Goal: Find specific page/section: Find specific page/section

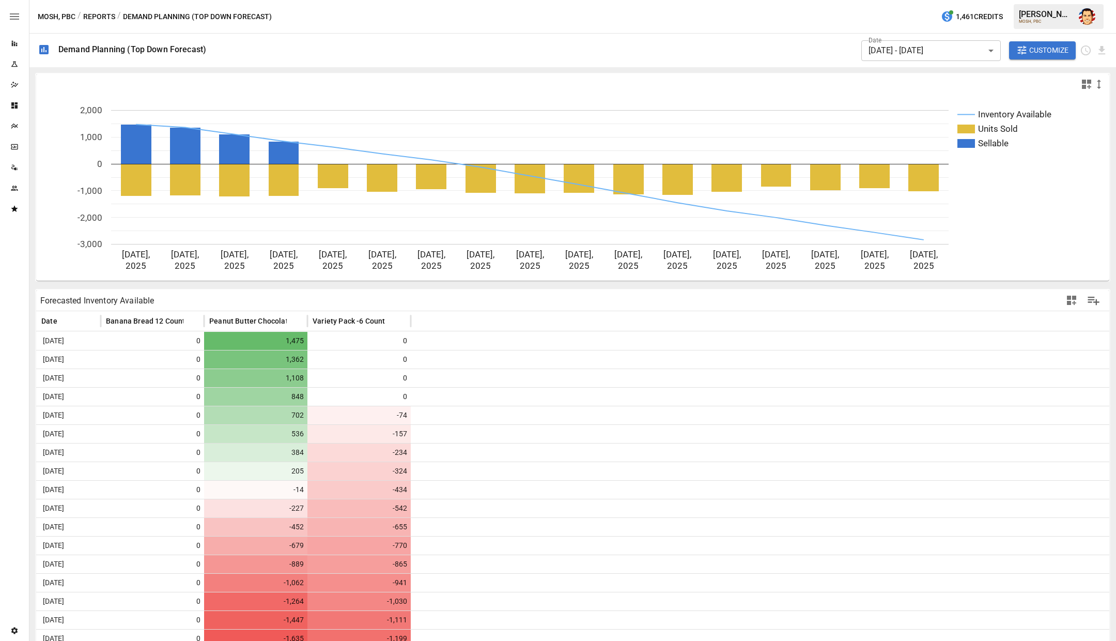
click at [305, 17] on div "MOSH, PBC / Reports / Demand Planning (Top Down Forecast) 1,461 Credits [PERSON…" at bounding box center [572, 16] width 1087 height 33
click at [98, 18] on button "Reports" at bounding box center [99, 16] width 32 height 13
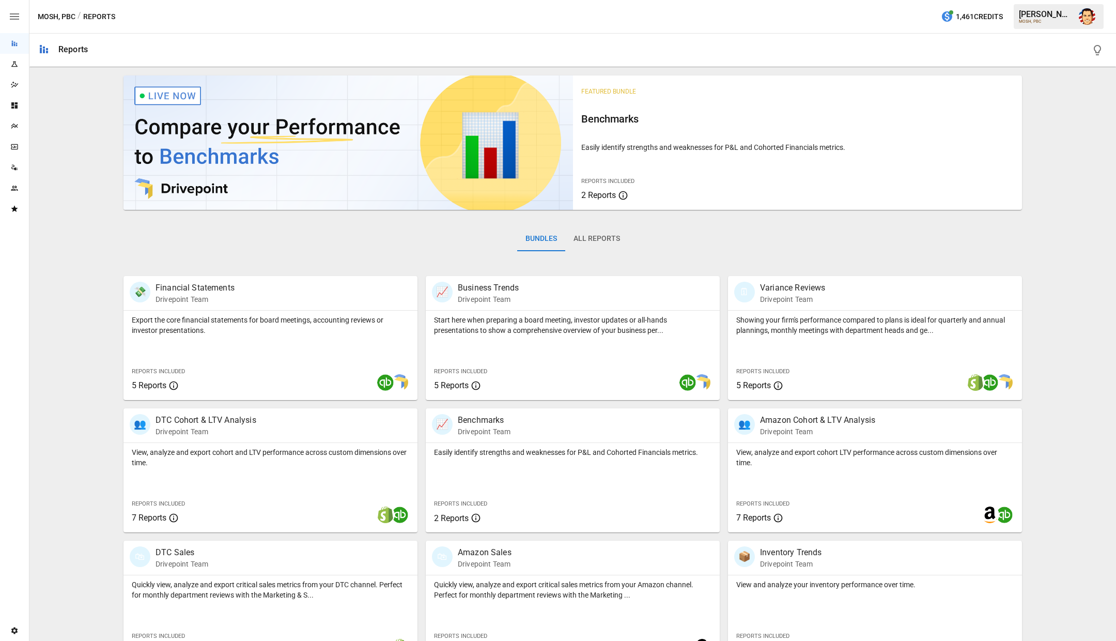
click at [186, 5] on div "MOSH, PBC / Reports 1,461 Credits [PERSON_NAME] MOSH, PBC" at bounding box center [572, 16] width 1087 height 33
click at [109, 214] on div "Featured Bundle Benchmarks Easily identify strengths and weaknesses for P&L and…" at bounding box center [573, 434] width 1079 height 726
click at [96, 175] on div "Featured Bundle Benchmarks Easily identify strengths and weaknesses for P&L and…" at bounding box center [573, 434] width 1079 height 726
click at [85, 171] on div "Featured Bundle Benchmarks Easily identify strengths and weaknesses for P&L and…" at bounding box center [573, 434] width 1079 height 726
click at [75, 193] on div "Featured Bundle Benchmarks Easily identify strengths and weaknesses for P&L and…" at bounding box center [573, 434] width 1079 height 726
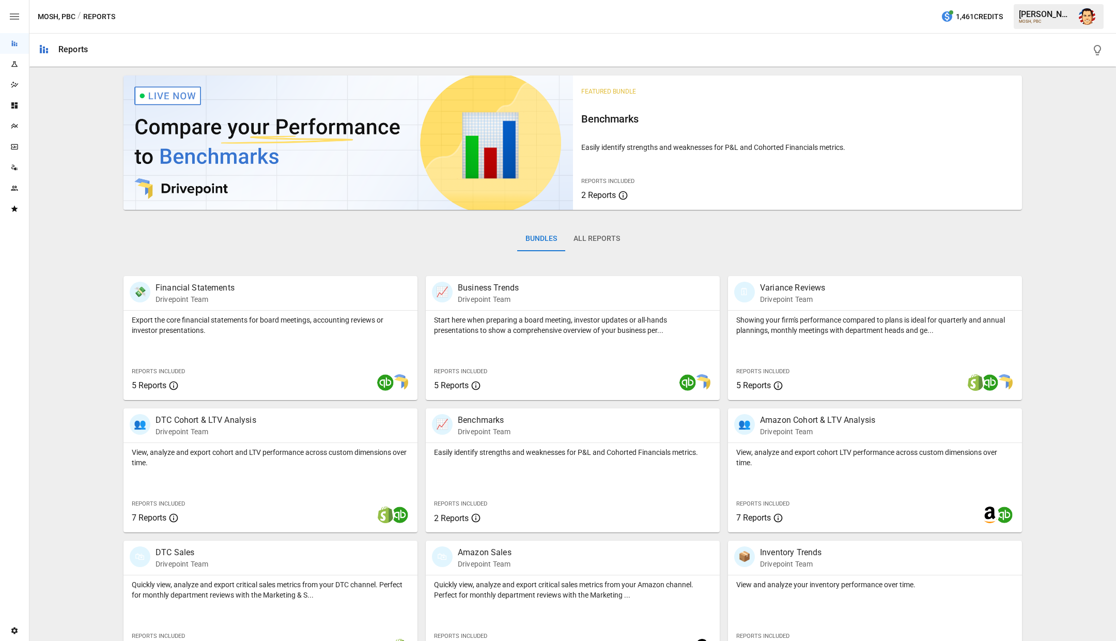
click at [66, 230] on div "Featured Bundle Benchmarks Easily identify strengths and weaknesses for P&L and…" at bounding box center [573, 434] width 1079 height 726
click at [100, 240] on div "Featured Bundle Benchmarks Easily identify strengths and weaknesses for P&L and…" at bounding box center [573, 434] width 1079 height 726
click at [207, 244] on div "Bundles All Reports" at bounding box center [573, 247] width 899 height 58
click at [694, 238] on div "Bundles All Reports" at bounding box center [573, 247] width 899 height 58
click at [690, 234] on div "Bundles All Reports" at bounding box center [573, 247] width 899 height 58
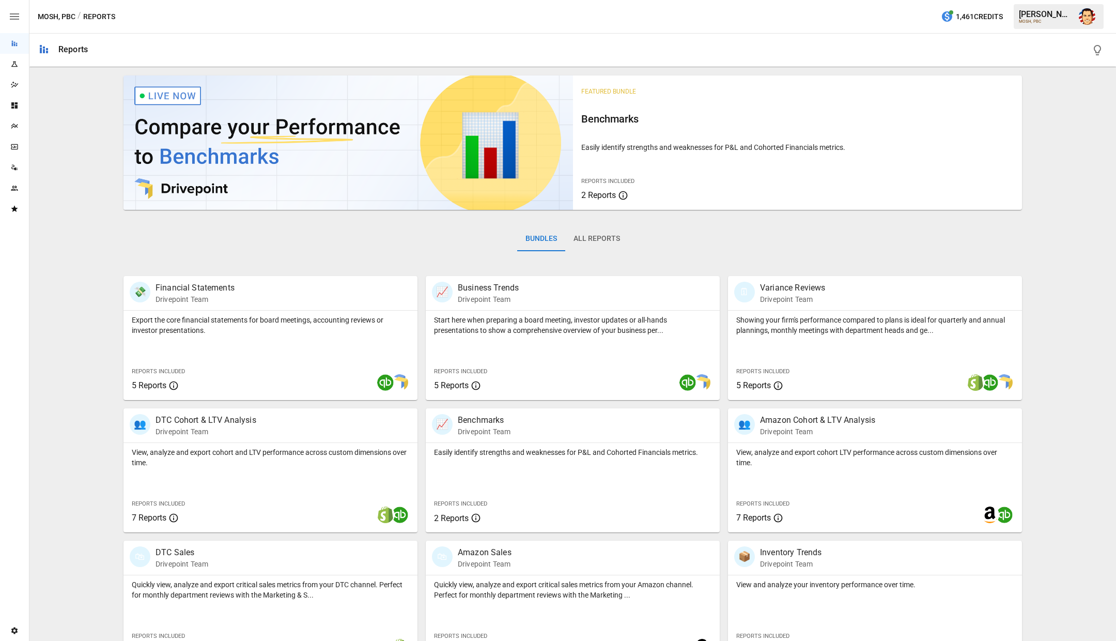
click at [773, 228] on div "Bundles All Reports" at bounding box center [573, 247] width 899 height 58
click at [966, 244] on div "Bundles All Reports" at bounding box center [573, 247] width 899 height 58
click at [996, 240] on div "Bundles All Reports" at bounding box center [573, 247] width 899 height 58
click at [734, 232] on div "Bundles All Reports" at bounding box center [573, 247] width 899 height 58
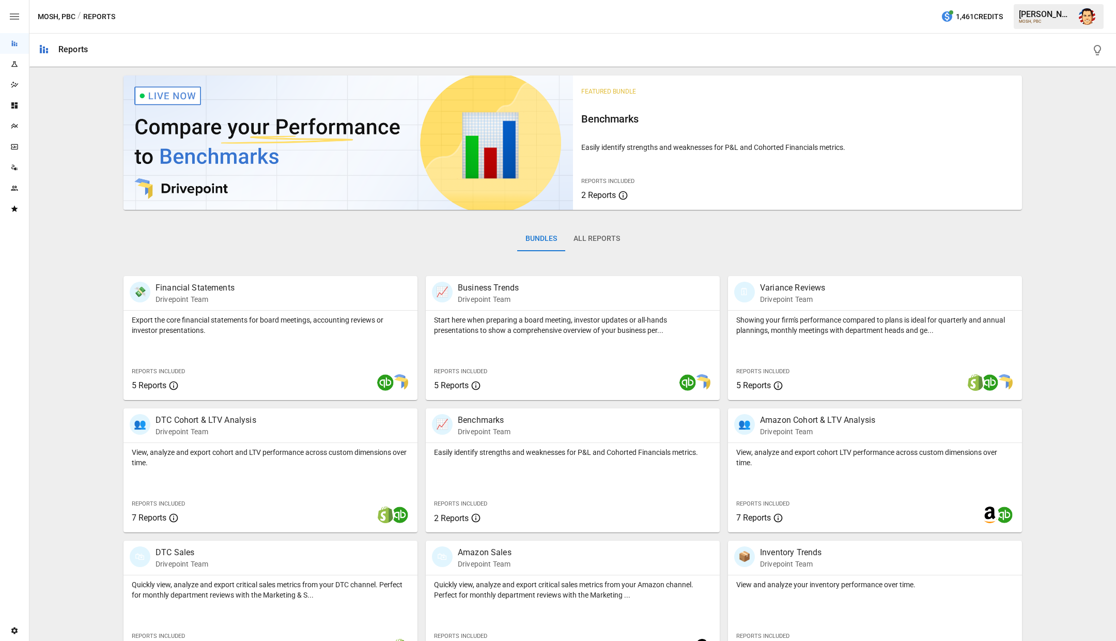
click at [426, 226] on div "Bundles All Reports" at bounding box center [573, 247] width 899 height 58
click at [269, 228] on div "Bundles All Reports" at bounding box center [573, 247] width 899 height 58
click at [236, 239] on div "Bundles All Reports" at bounding box center [573, 247] width 899 height 58
click at [128, 236] on div "Bundles All Reports" at bounding box center [573, 247] width 899 height 58
drag, startPoint x: 132, startPoint y: 228, endPoint x: 401, endPoint y: 281, distance: 274.0
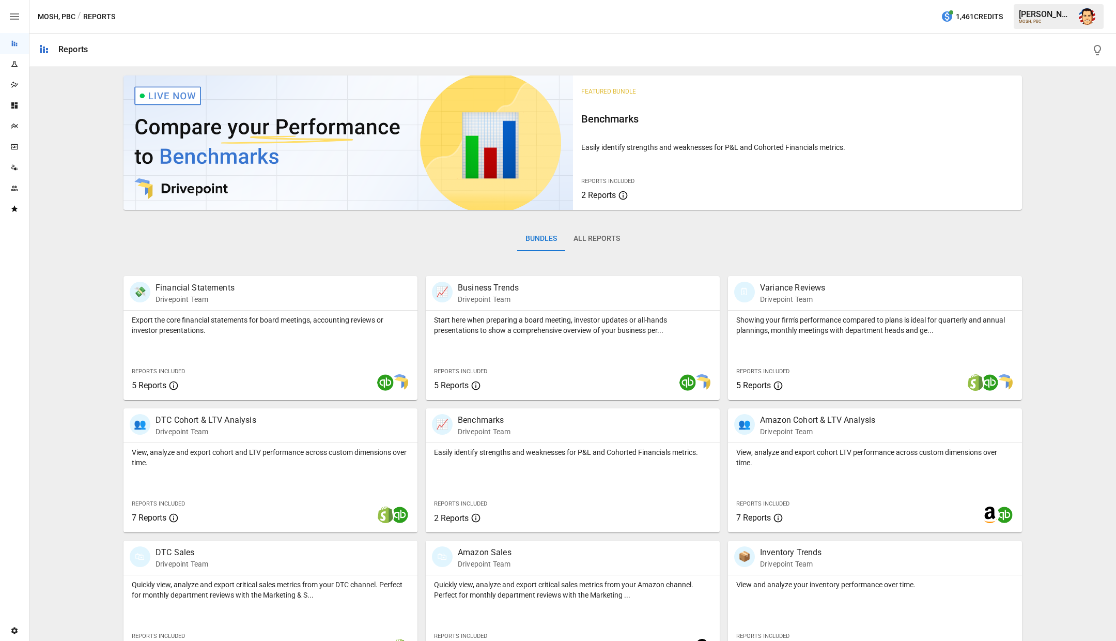
click at [399, 281] on div "Featured Bundle Benchmarks Easily identify strengths and weaknesses for P&L and…" at bounding box center [573, 434] width 1079 height 726
click at [673, 240] on div "Bundles All Reports" at bounding box center [573, 247] width 899 height 58
click at [687, 229] on div "Bundles All Reports" at bounding box center [573, 247] width 899 height 58
click at [711, 235] on div "Bundles All Reports" at bounding box center [573, 247] width 899 height 58
click at [705, 232] on div "Bundles All Reports" at bounding box center [573, 247] width 899 height 58
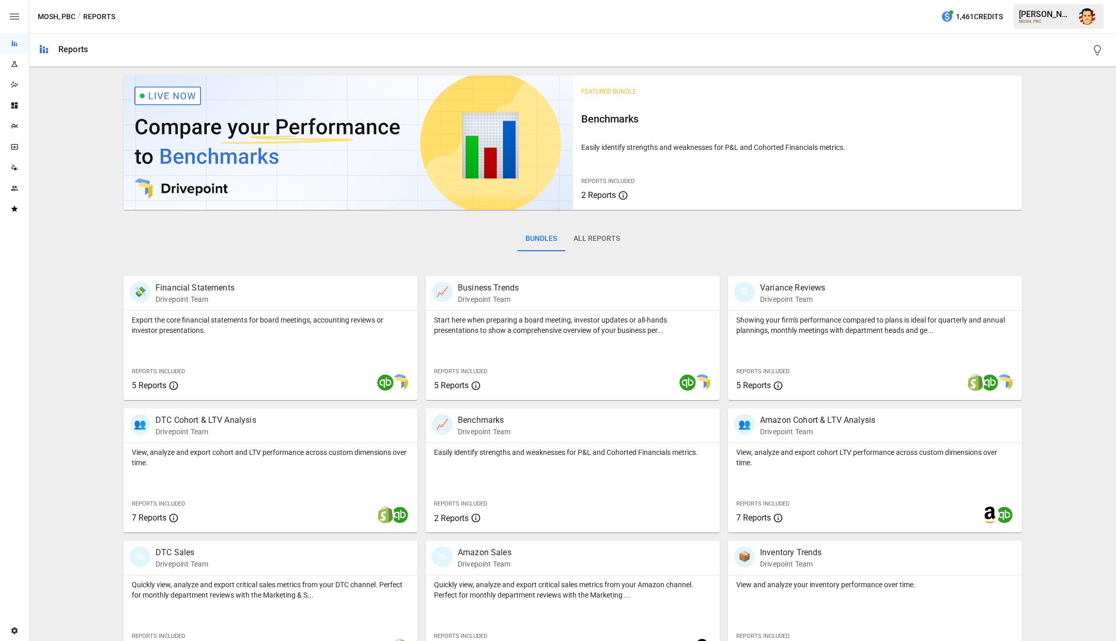
click at [462, 224] on div "Bundles All Reports" at bounding box center [573, 247] width 899 height 58
click at [394, 224] on div "Bundles All Reports" at bounding box center [573, 247] width 899 height 58
drag, startPoint x: 503, startPoint y: 225, endPoint x: 646, endPoint y: 254, distance: 146.1
click at [646, 254] on div "Bundles All Reports" at bounding box center [573, 247] width 899 height 58
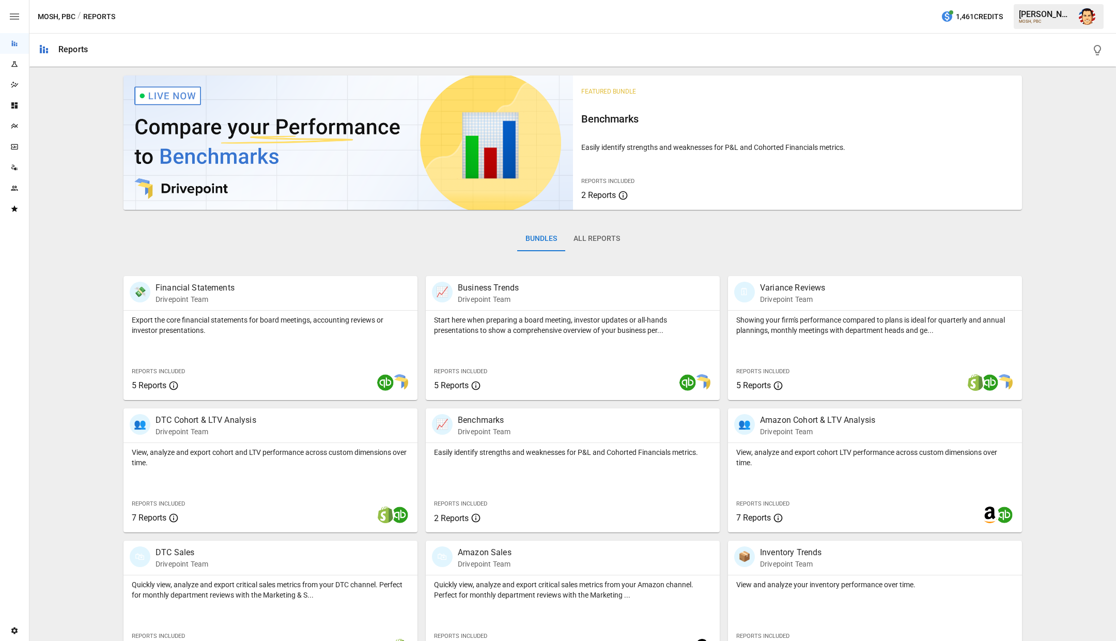
click at [604, 241] on button "All Reports" at bounding box center [596, 238] width 63 height 25
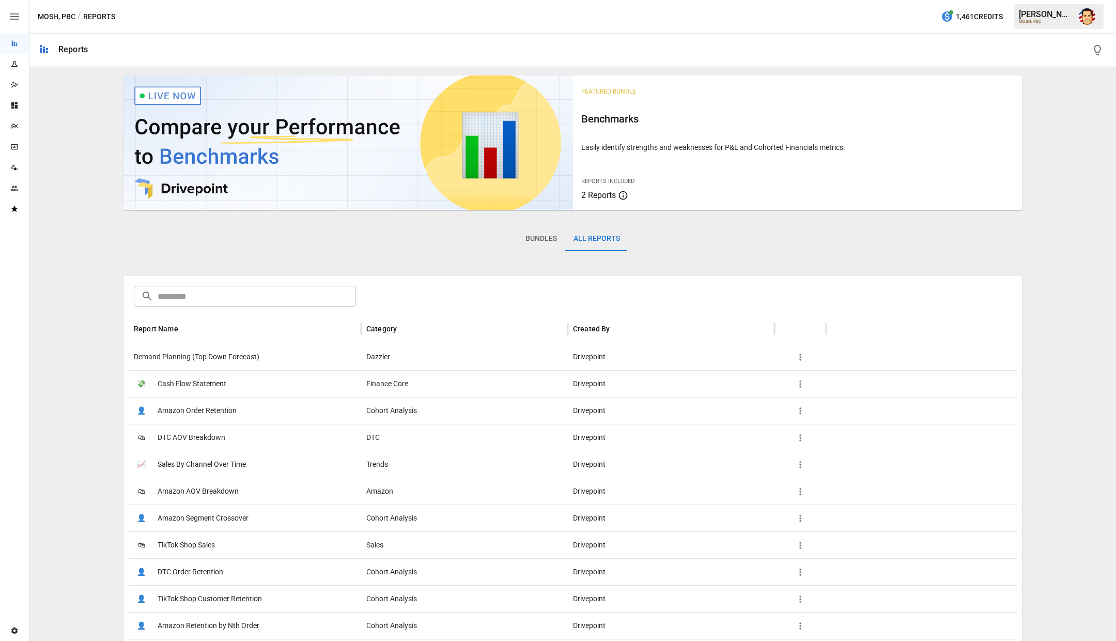
click at [706, 232] on div "Bundles All Reports" at bounding box center [573, 247] width 899 height 58
click at [526, 243] on button "Bundles" at bounding box center [541, 238] width 48 height 25
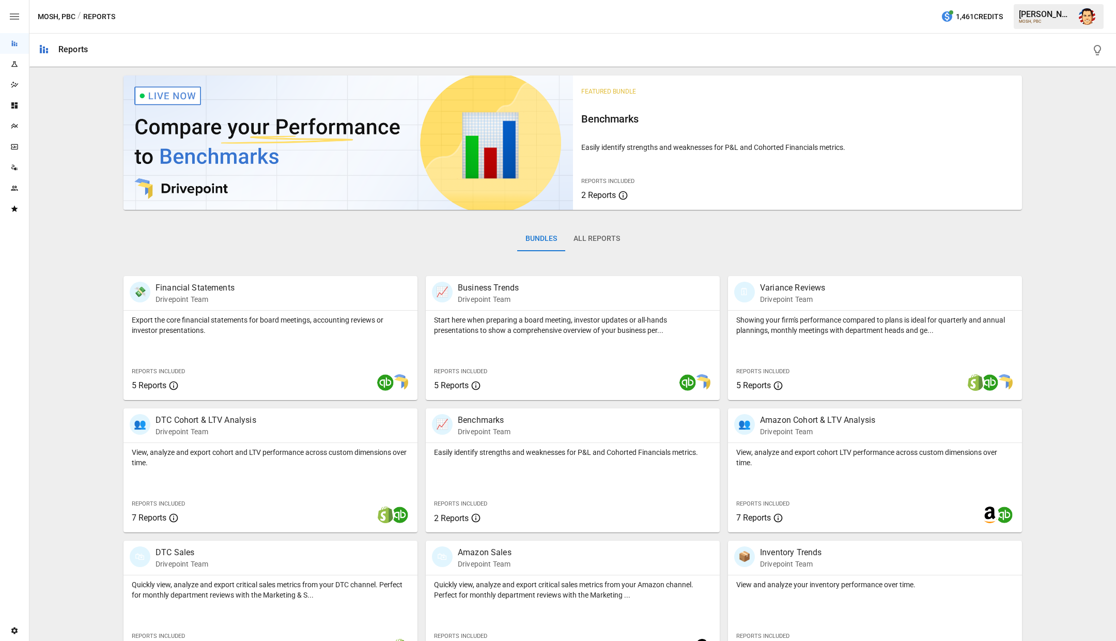
click at [685, 248] on div "Bundles All Reports" at bounding box center [573, 247] width 899 height 58
click at [615, 234] on button "All Reports" at bounding box center [596, 238] width 63 height 25
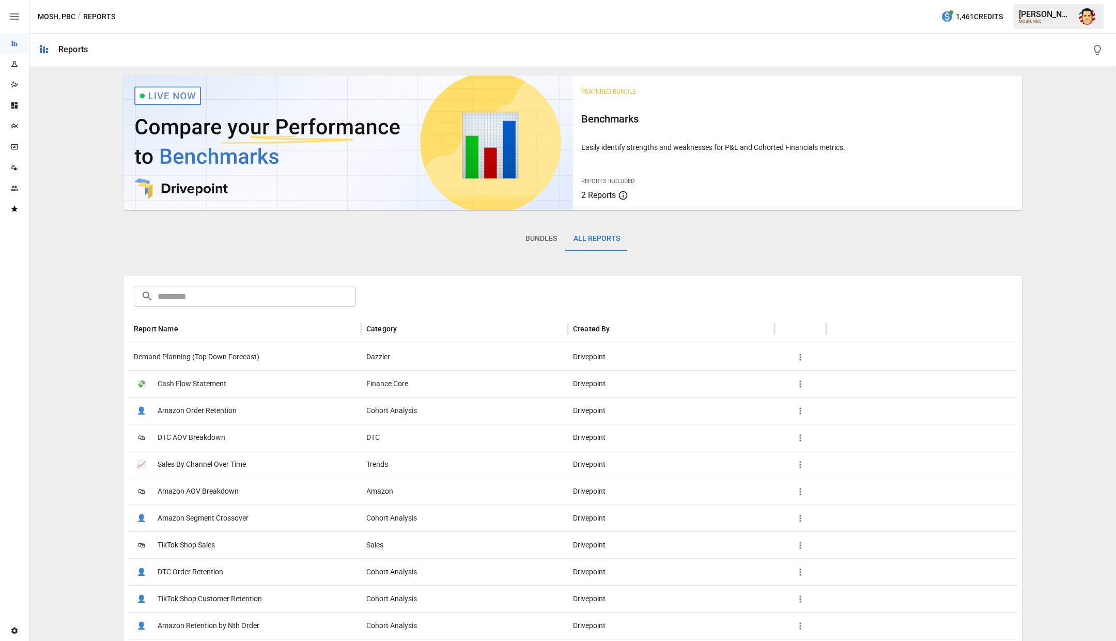
click at [697, 228] on div "Bundles All Reports" at bounding box center [573, 247] width 899 height 58
click at [535, 234] on button "Bundles" at bounding box center [541, 238] width 48 height 25
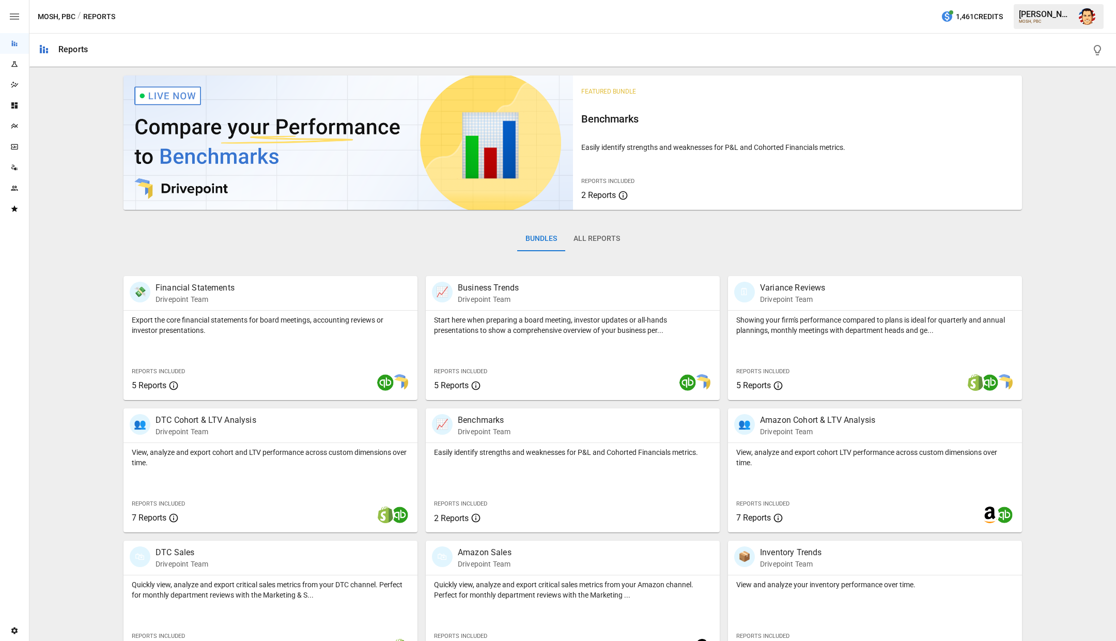
click at [681, 236] on div "Bundles All Reports" at bounding box center [573, 247] width 899 height 58
click at [599, 239] on button "All Reports" at bounding box center [596, 238] width 63 height 25
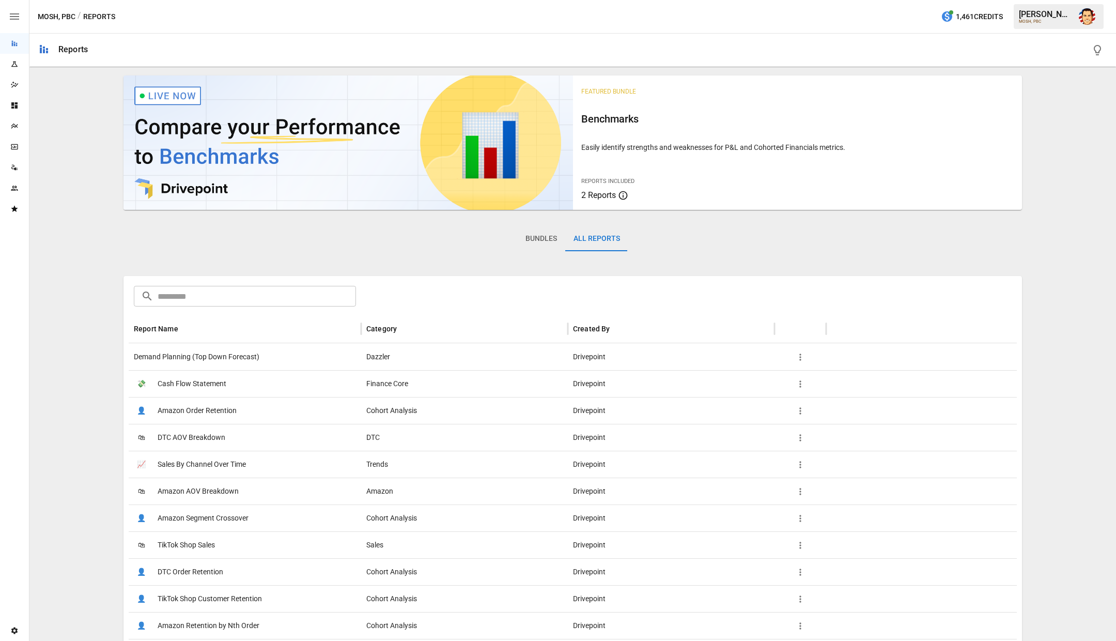
click at [667, 234] on div "Bundles All Reports" at bounding box center [573, 247] width 899 height 58
click at [539, 241] on button "Bundles" at bounding box center [541, 238] width 48 height 25
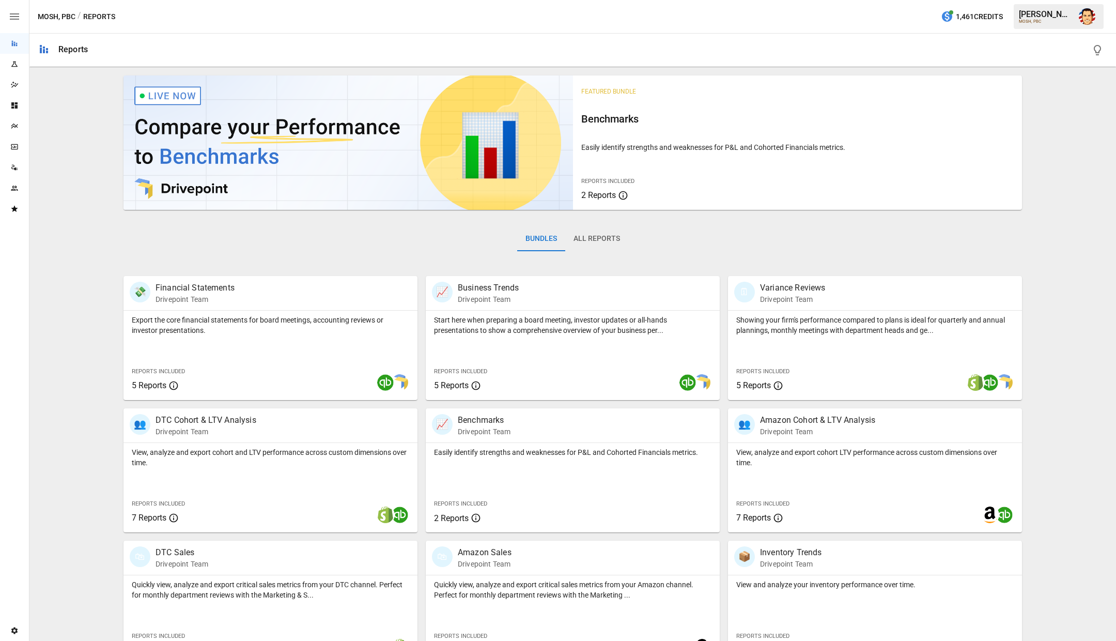
click at [423, 245] on div "Bundles All Reports" at bounding box center [573, 247] width 899 height 58
click at [332, 245] on div "Bundles All Reports" at bounding box center [573, 247] width 899 height 58
click at [599, 235] on button "All Reports" at bounding box center [596, 238] width 63 height 25
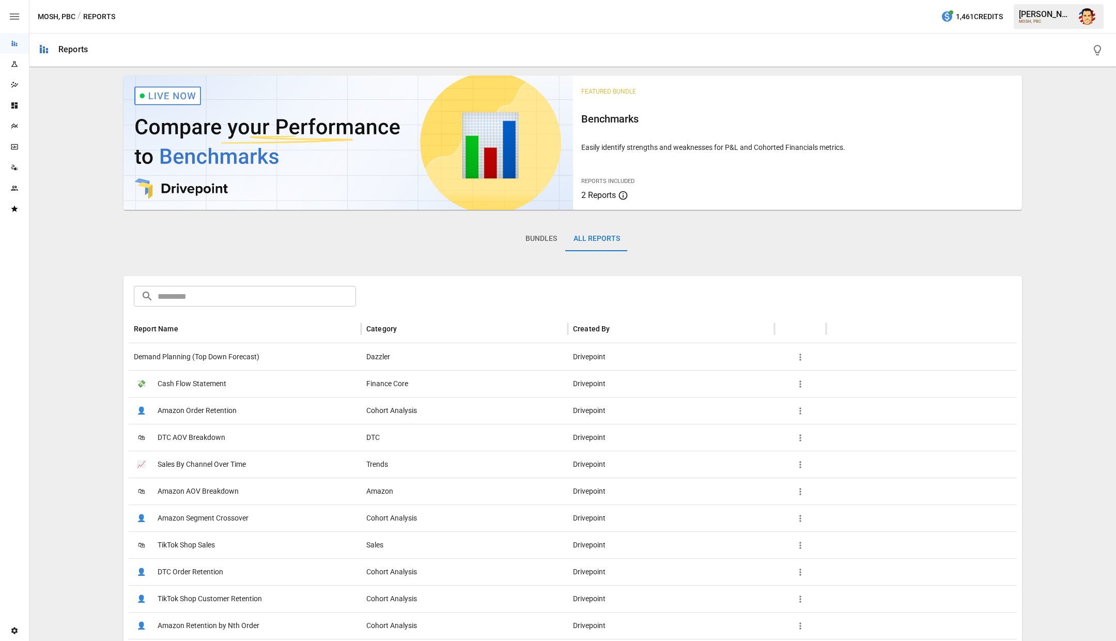
click at [673, 238] on div "Bundles All Reports" at bounding box center [573, 247] width 899 height 58
click at [537, 242] on button "Bundles" at bounding box center [541, 238] width 48 height 25
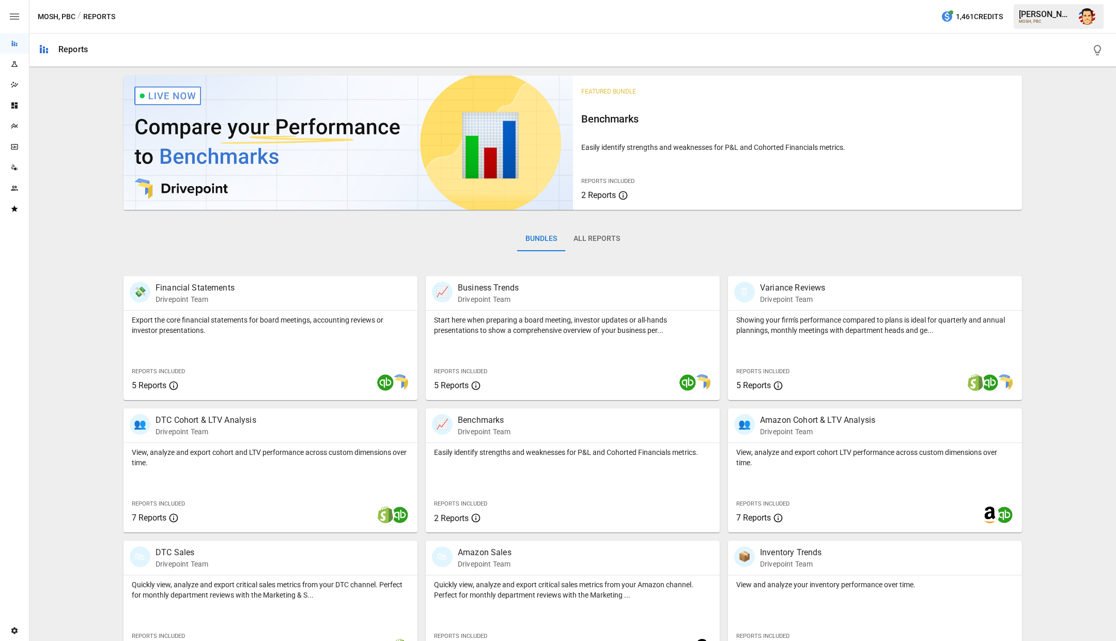
click at [471, 242] on div "Bundles All Reports" at bounding box center [573, 247] width 899 height 58
click at [452, 241] on div "Bundles All Reports" at bounding box center [573, 247] width 899 height 58
click at [605, 240] on button "All Reports" at bounding box center [596, 238] width 63 height 25
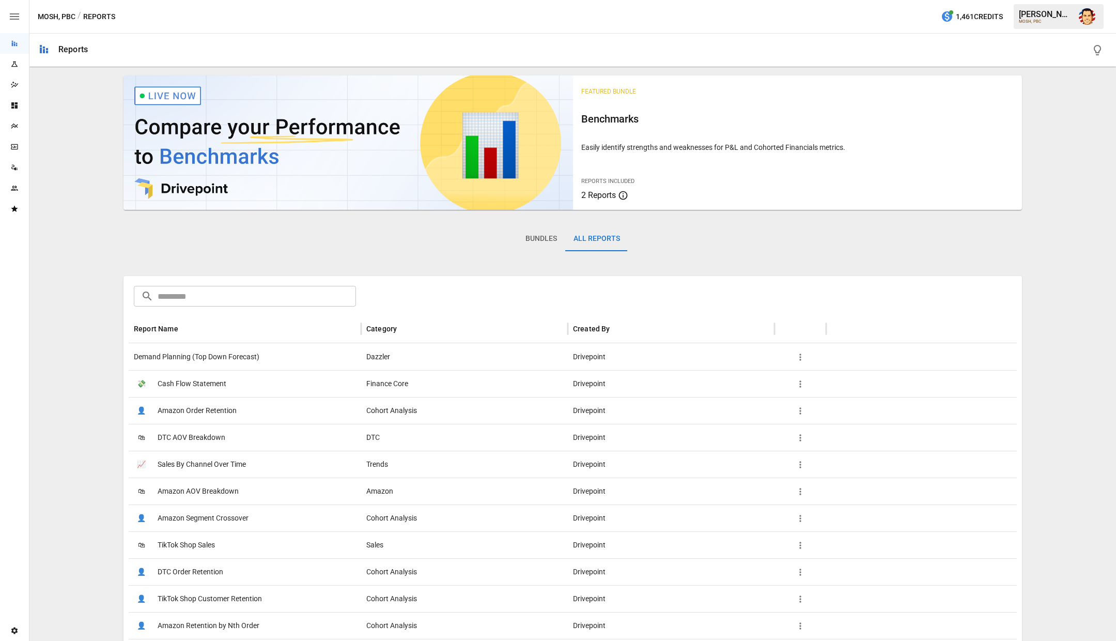
click at [690, 237] on div "Bundles All Reports" at bounding box center [573, 247] width 899 height 58
click at [525, 248] on button "Bundles" at bounding box center [541, 238] width 48 height 25
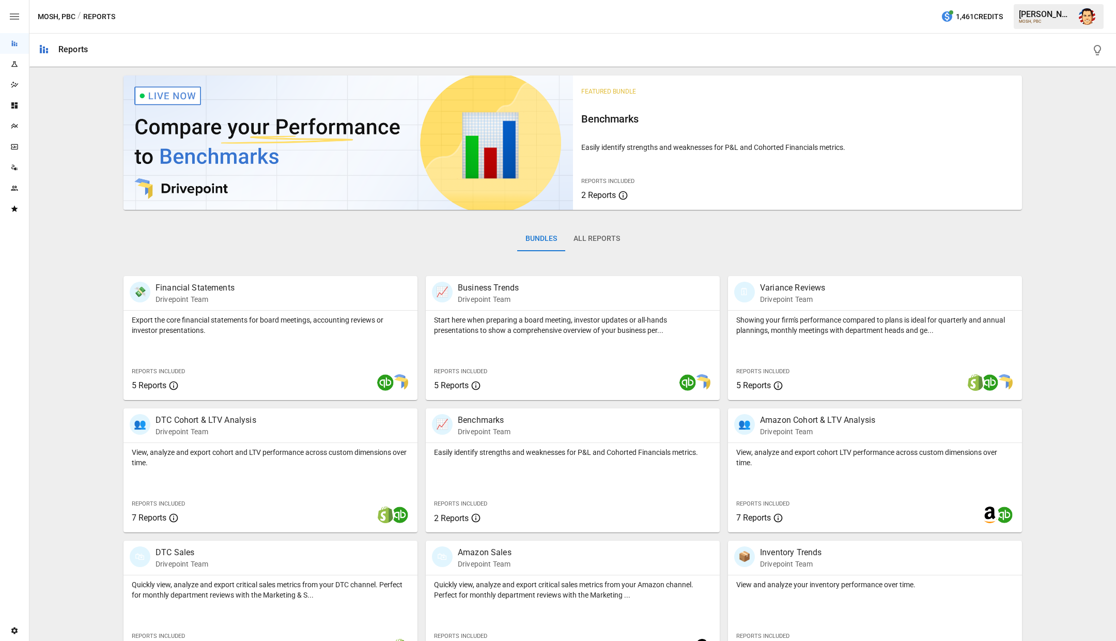
click at [395, 230] on div "Bundles All Reports" at bounding box center [573, 247] width 899 height 58
click at [339, 240] on div "Bundles All Reports" at bounding box center [573, 247] width 899 height 58
click at [147, 224] on div "Bundles All Reports" at bounding box center [573, 247] width 899 height 58
click at [117, 240] on div "Featured Bundle Benchmarks Easily identify strengths and weaknesses for P&L and…" at bounding box center [573, 434] width 1079 height 726
click at [91, 241] on div "Featured Bundle Benchmarks Easily identify strengths and weaknesses for P&L and…" at bounding box center [573, 434] width 1079 height 726
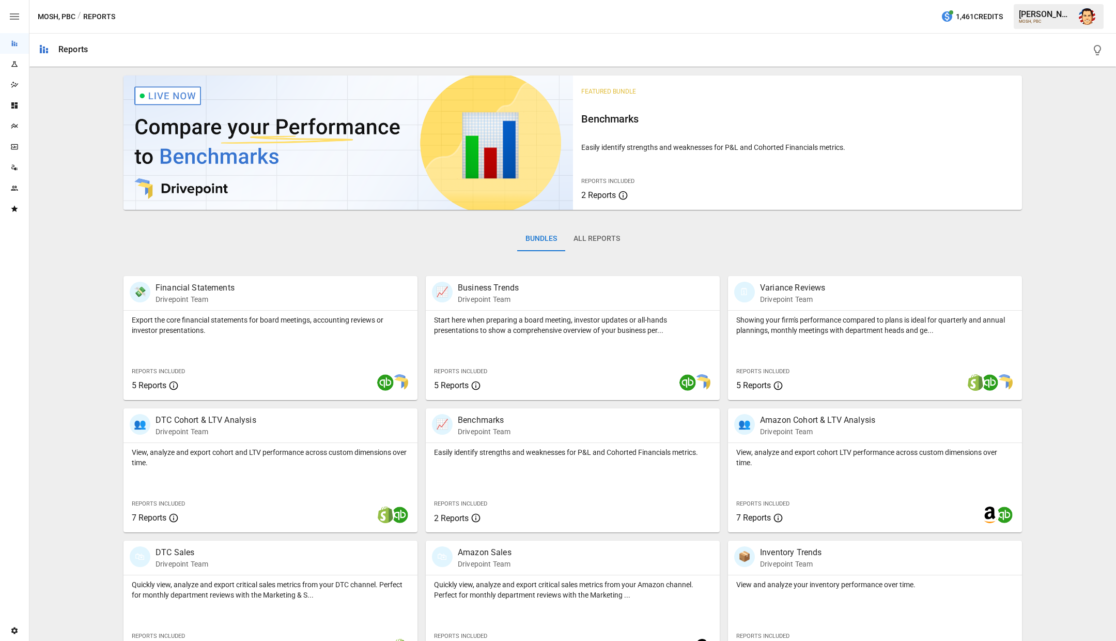
click at [93, 243] on div "Featured Bundle Benchmarks Easily identify strengths and weaknesses for P&L and…" at bounding box center [573, 434] width 1079 height 726
click at [94, 194] on div "Featured Bundle Benchmarks Easily identify strengths and weaknesses for P&L and…" at bounding box center [573, 434] width 1079 height 726
click at [89, 228] on div "Featured Bundle Benchmarks Easily identify strengths and weaknesses for P&L and…" at bounding box center [573, 434] width 1079 height 726
click at [81, 267] on div "Featured Bundle Benchmarks Easily identify strengths and weaknesses for P&L and…" at bounding box center [573, 434] width 1079 height 726
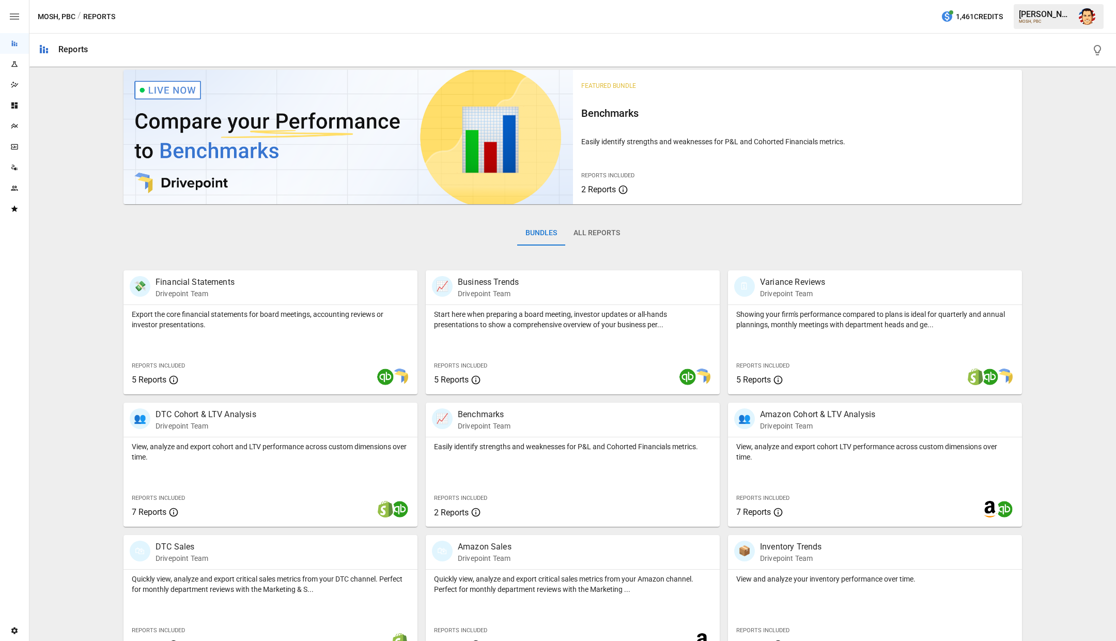
scroll to position [11, 0]
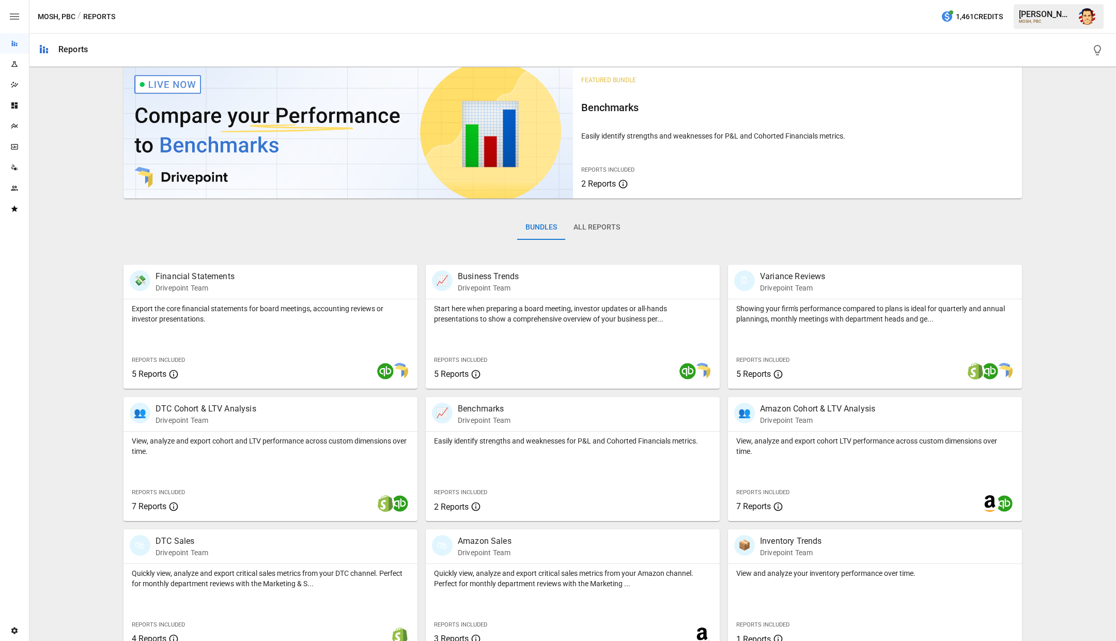
click at [1042, 117] on div "Featured Bundle Benchmarks Easily identify strengths and weaknesses for P&L and…" at bounding box center [573, 423] width 1079 height 726
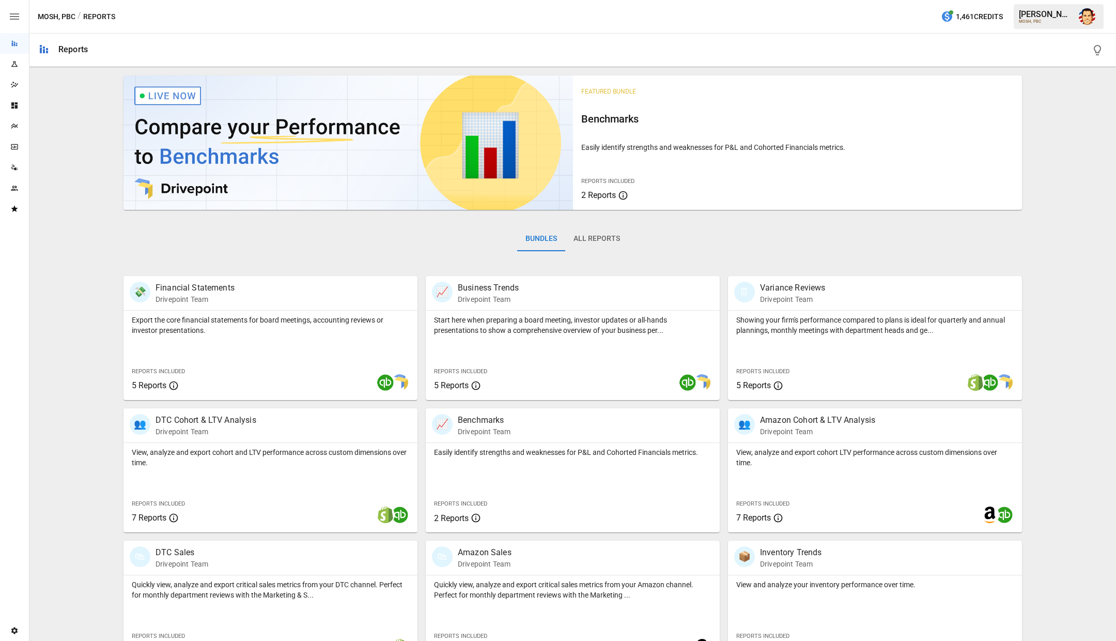
click at [1042, 132] on div "Featured Bundle Benchmarks Easily identify strengths and weaknesses for P&L and…" at bounding box center [573, 434] width 1079 height 726
click at [1042, 140] on div "Featured Bundle Benchmarks Easily identify strengths and weaknesses for P&L and…" at bounding box center [573, 434] width 1079 height 726
click at [1042, 147] on div "Featured Bundle Benchmarks Easily identify strengths and weaknesses for P&L and…" at bounding box center [573, 434] width 1079 height 726
click at [1038, 171] on div "Featured Bundle Benchmarks Easily identify strengths and weaknesses for P&L and…" at bounding box center [573, 434] width 1079 height 726
click at [977, 231] on div "Bundles All Reports" at bounding box center [573, 247] width 899 height 58
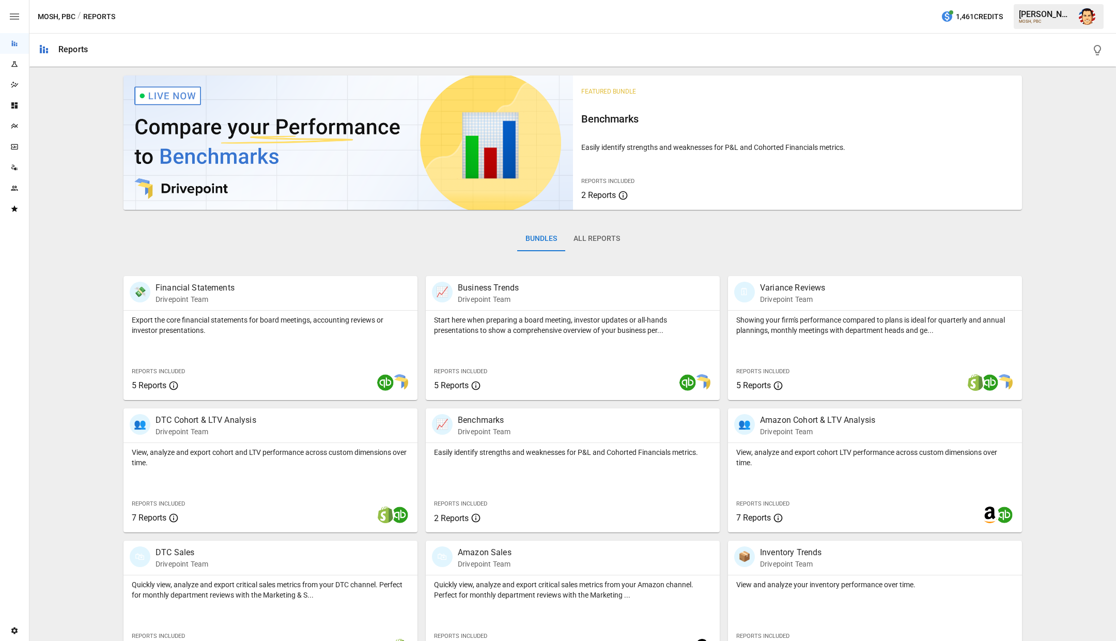
click at [613, 231] on button "All Reports" at bounding box center [596, 238] width 63 height 25
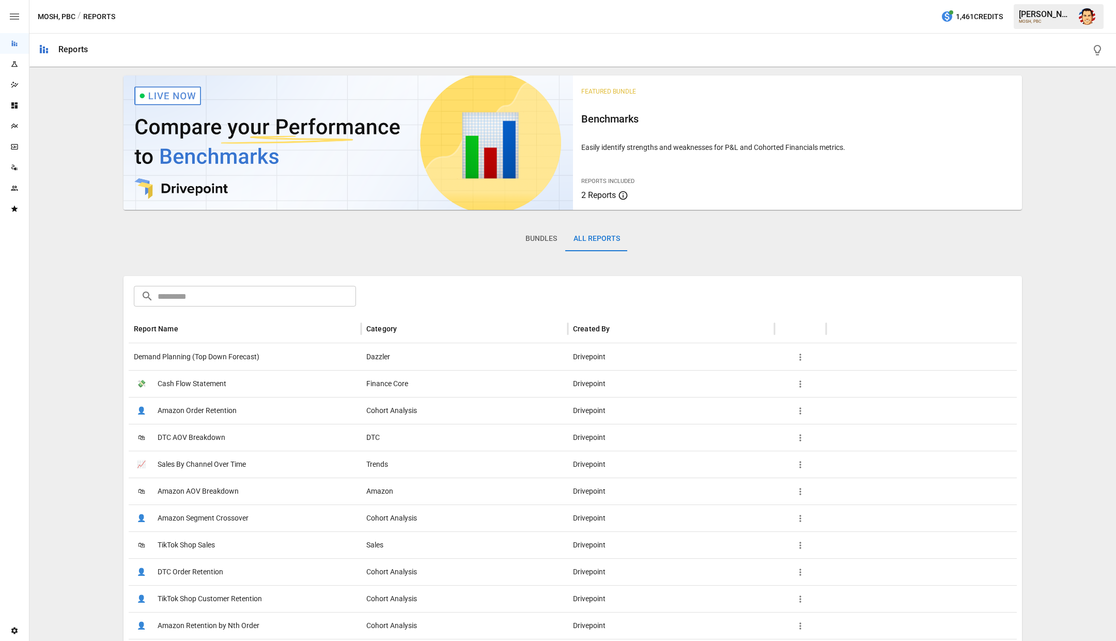
click at [681, 243] on div "Bundles All Reports" at bounding box center [573, 247] width 899 height 58
click at [542, 243] on button "Bundles" at bounding box center [541, 238] width 48 height 25
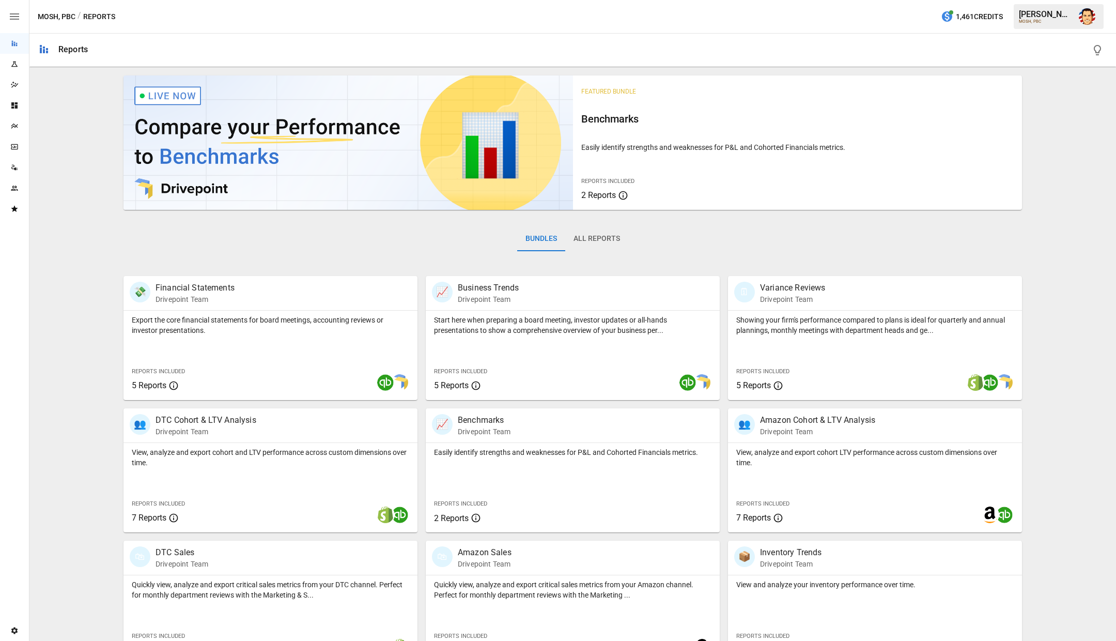
click at [634, 245] on div "Bundles All Reports" at bounding box center [573, 247] width 899 height 58
click at [658, 245] on div "Bundles All Reports" at bounding box center [573, 247] width 899 height 58
click at [608, 243] on button "All Reports" at bounding box center [596, 238] width 63 height 25
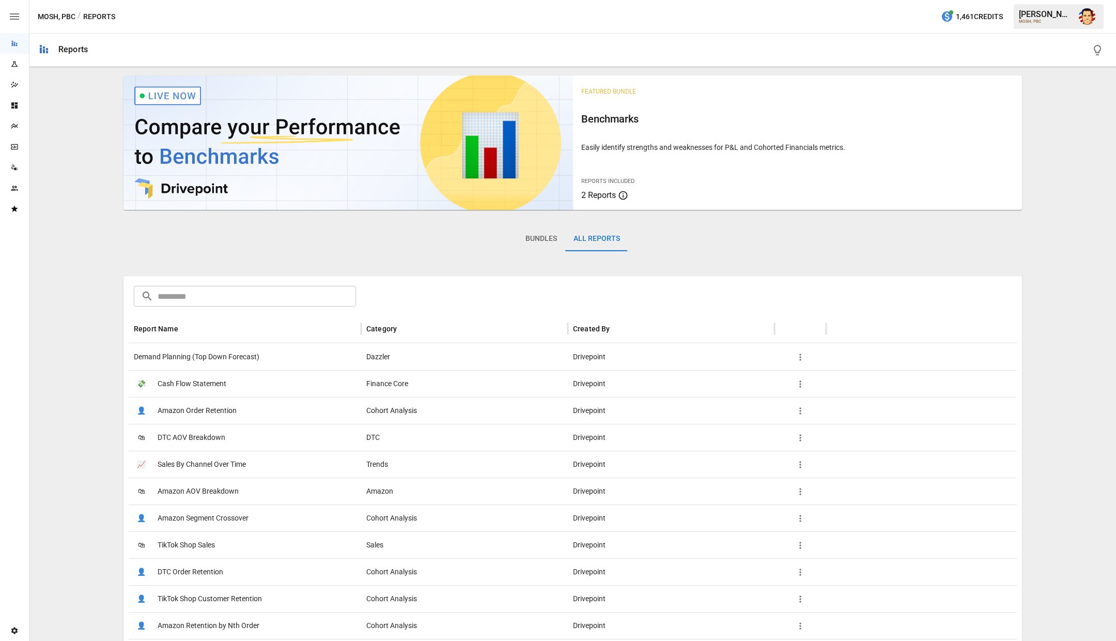
click at [714, 245] on div "Bundles All Reports" at bounding box center [573, 247] width 899 height 58
